Goal: Check status

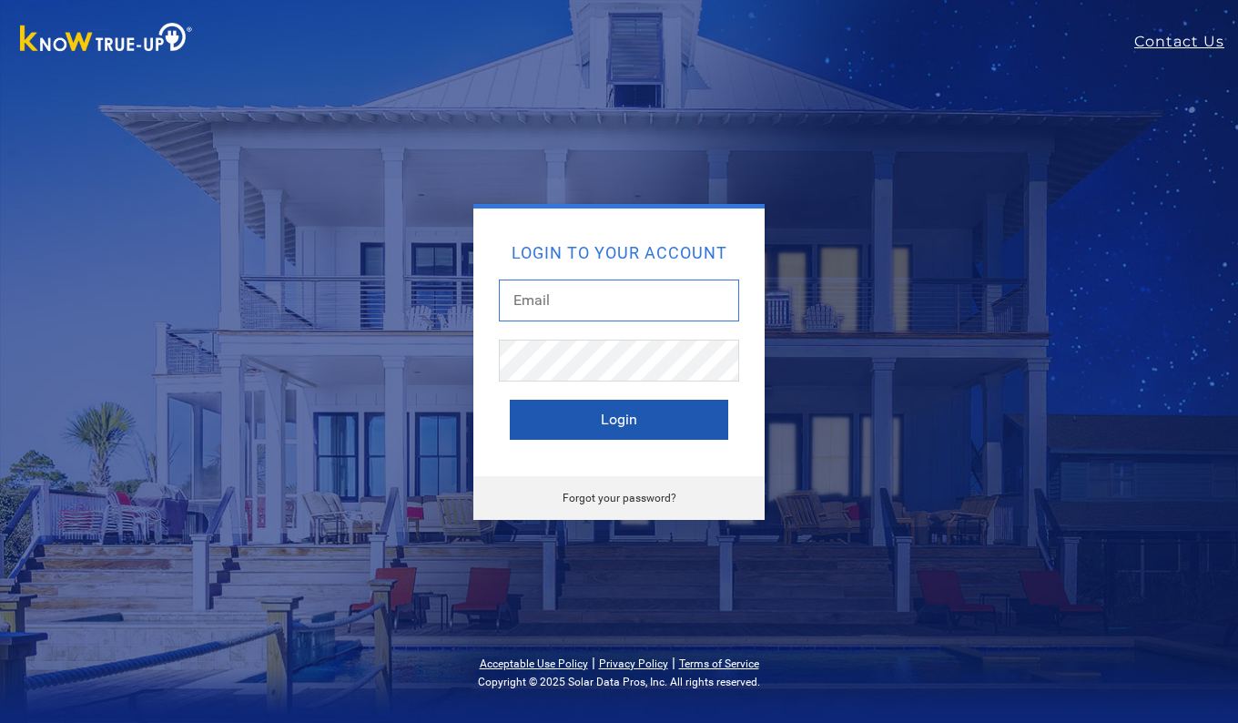
type input "[EMAIL_ADDRESS][DOMAIN_NAME]"
click at [615, 423] on button "Login" at bounding box center [619, 420] width 218 height 40
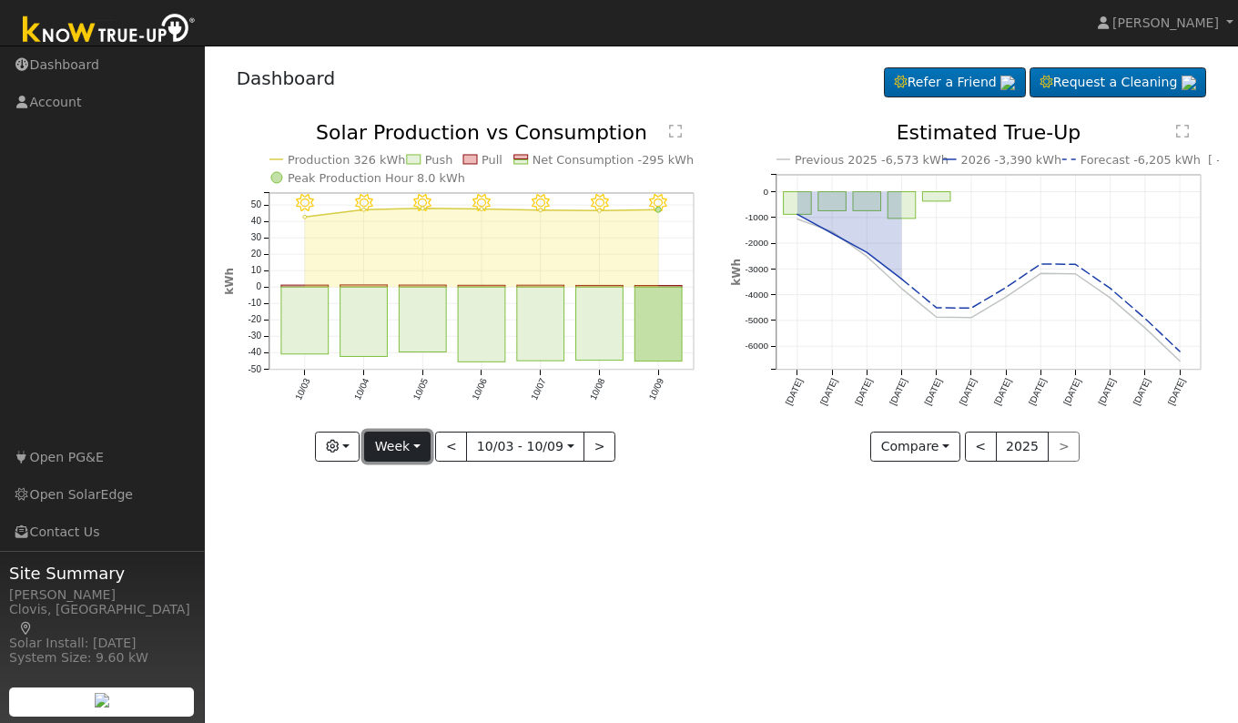
click at [419, 455] on button "Week" at bounding box center [397, 446] width 66 height 31
click at [406, 484] on link "Day" at bounding box center [428, 483] width 127 height 25
type input "2025-10-09"
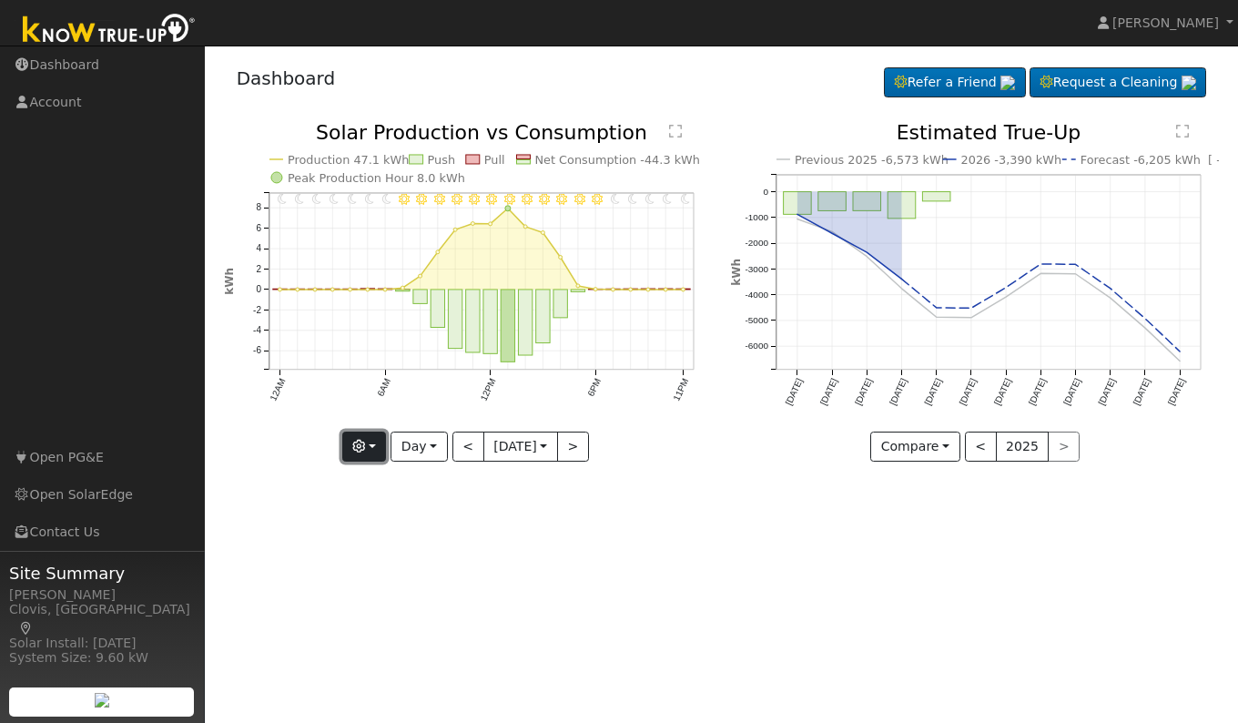
click at [358, 449] on icon "button" at bounding box center [358, 446] width 13 height 13
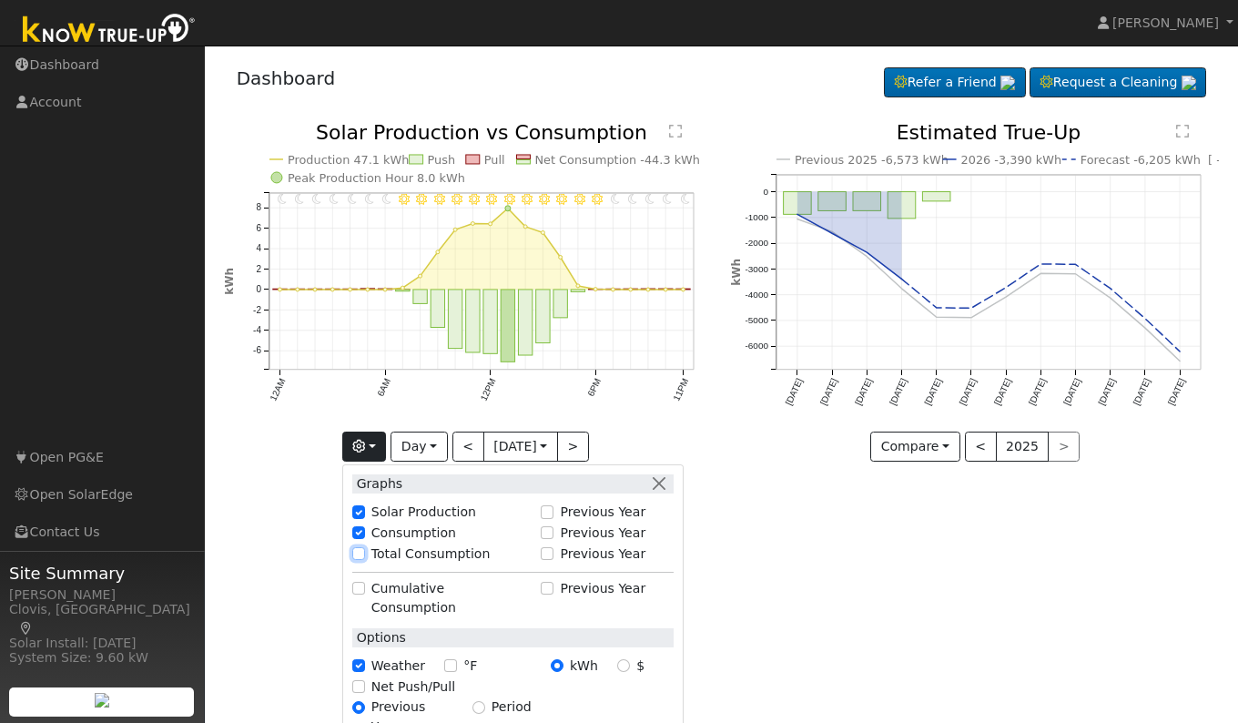
click at [357, 552] on input "Total Consumption" at bounding box center [358, 553] width 13 height 13
checkbox input "true"
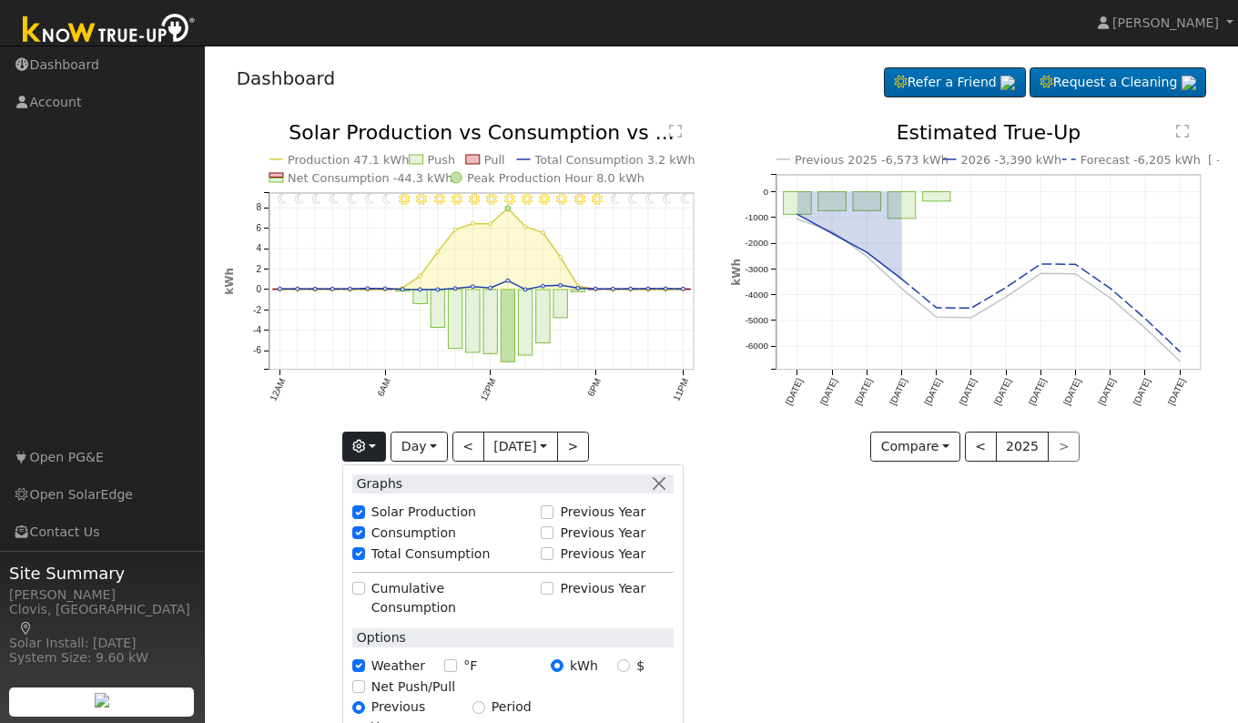
click at [893, 608] on div "User Profile First name Last name Email Email Notifications No Emails No Emails…" at bounding box center [721, 384] width 1033 height 677
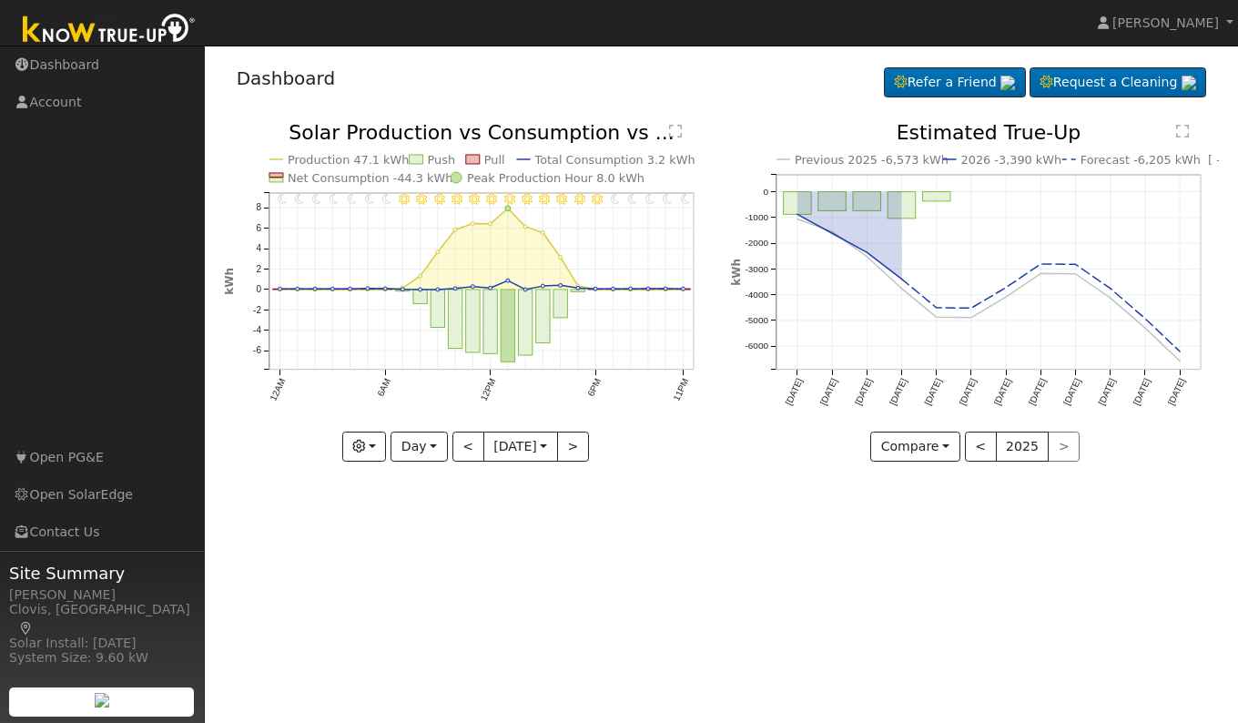
click at [677, 132] on text "" at bounding box center [675, 131] width 13 height 15
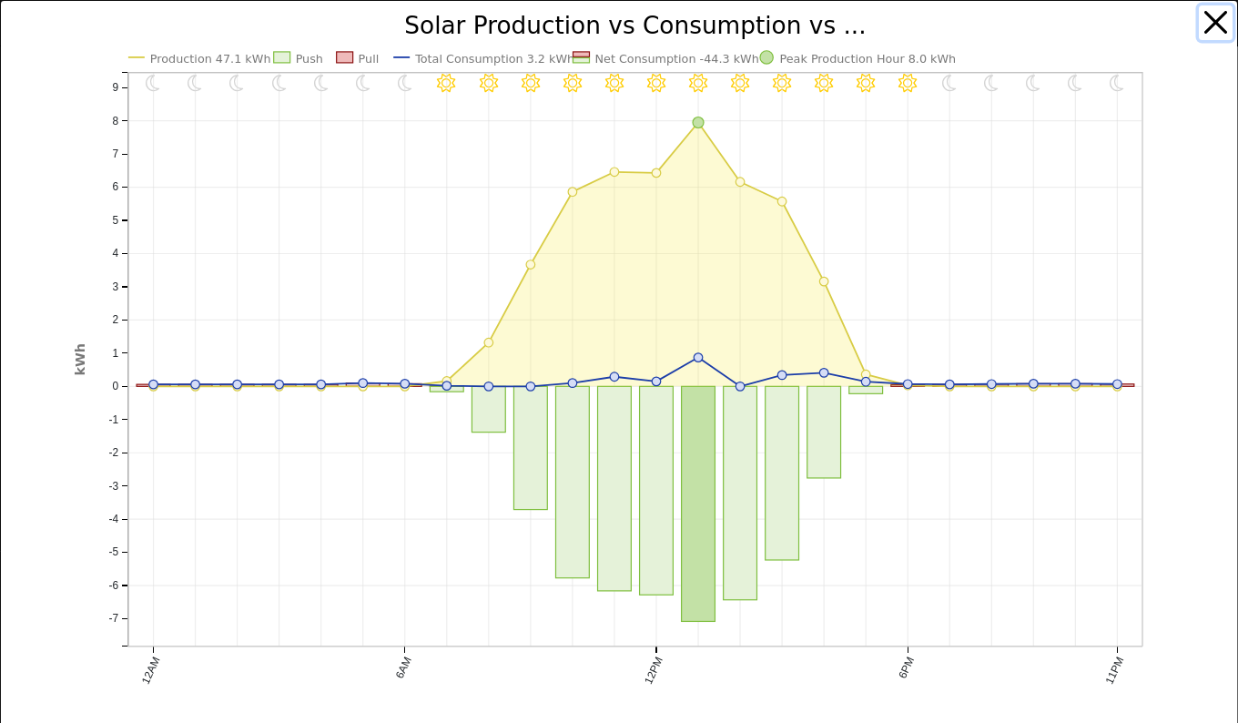
click at [1201, 17] on button "button" at bounding box center [1216, 22] width 35 height 35
